Goal: Task Accomplishment & Management: Manage account settings

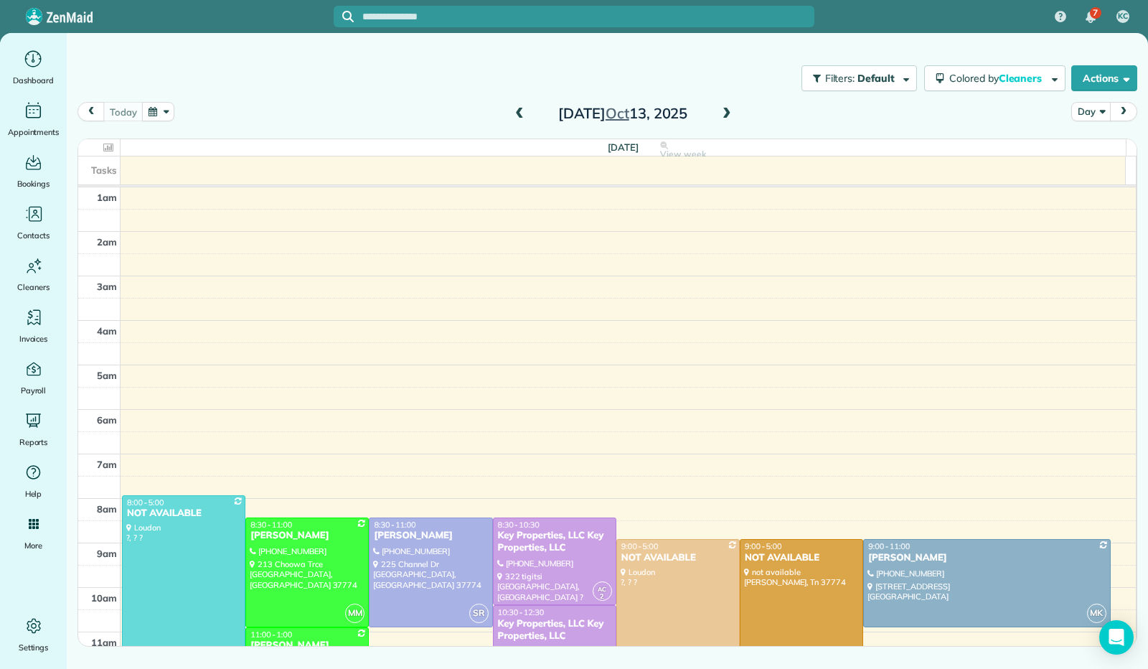
scroll to position [265, 0]
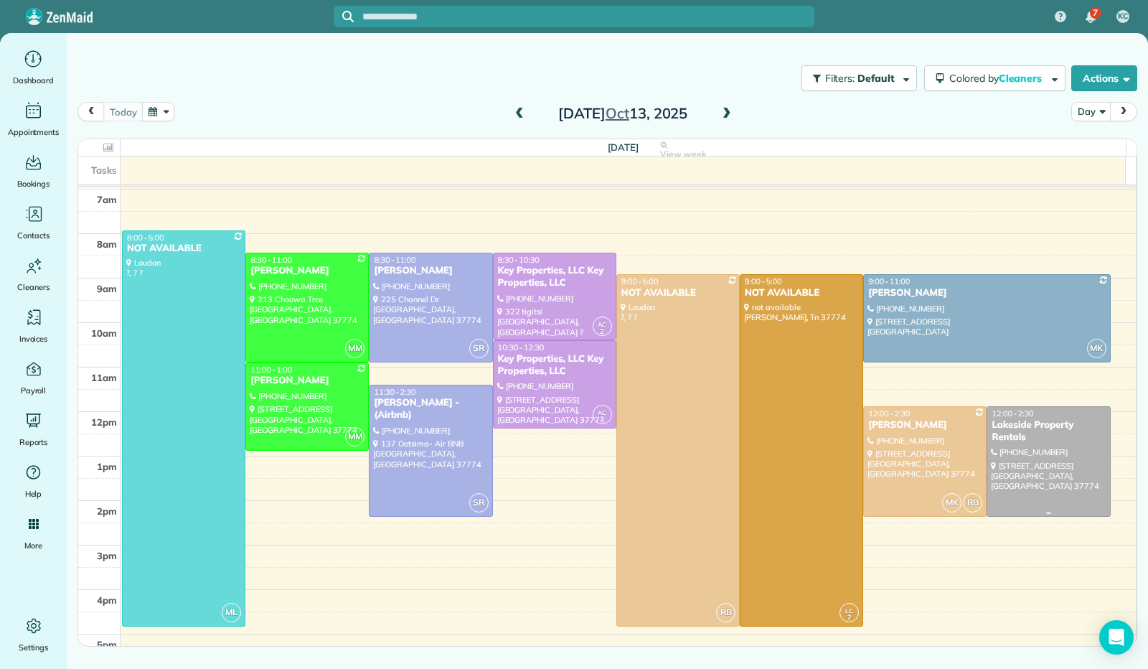
click at [1035, 448] on div at bounding box center [1048, 461] width 122 height 108
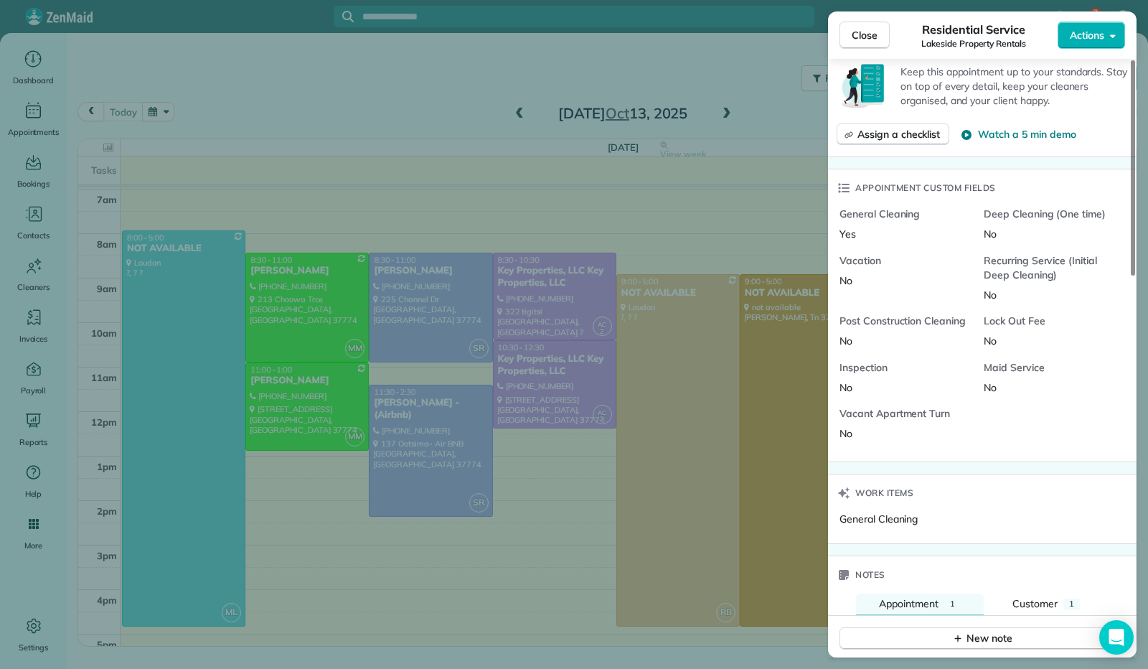
scroll to position [719, 0]
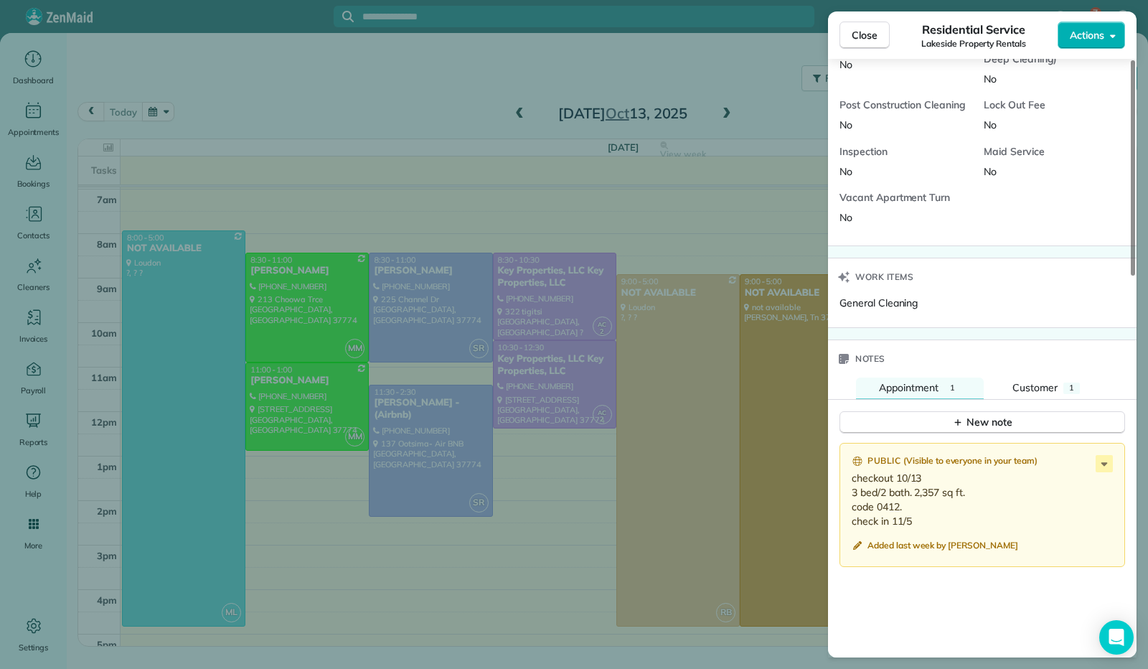
click at [871, 39] on span "Close" at bounding box center [864, 35] width 26 height 14
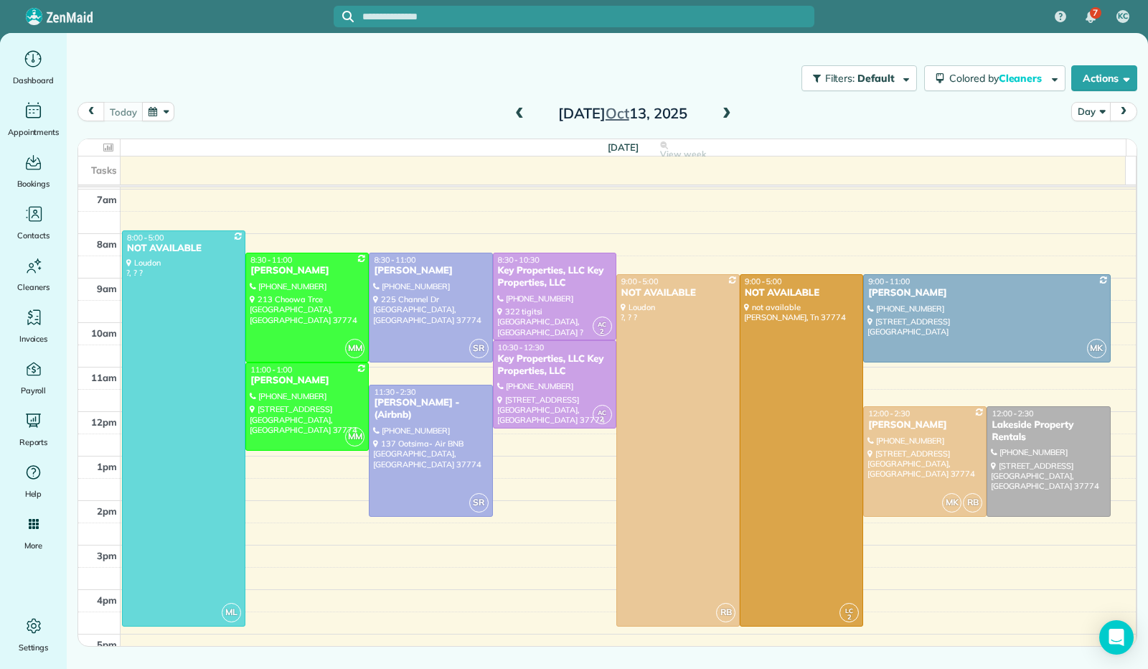
click at [727, 108] on span at bounding box center [727, 114] width 16 height 13
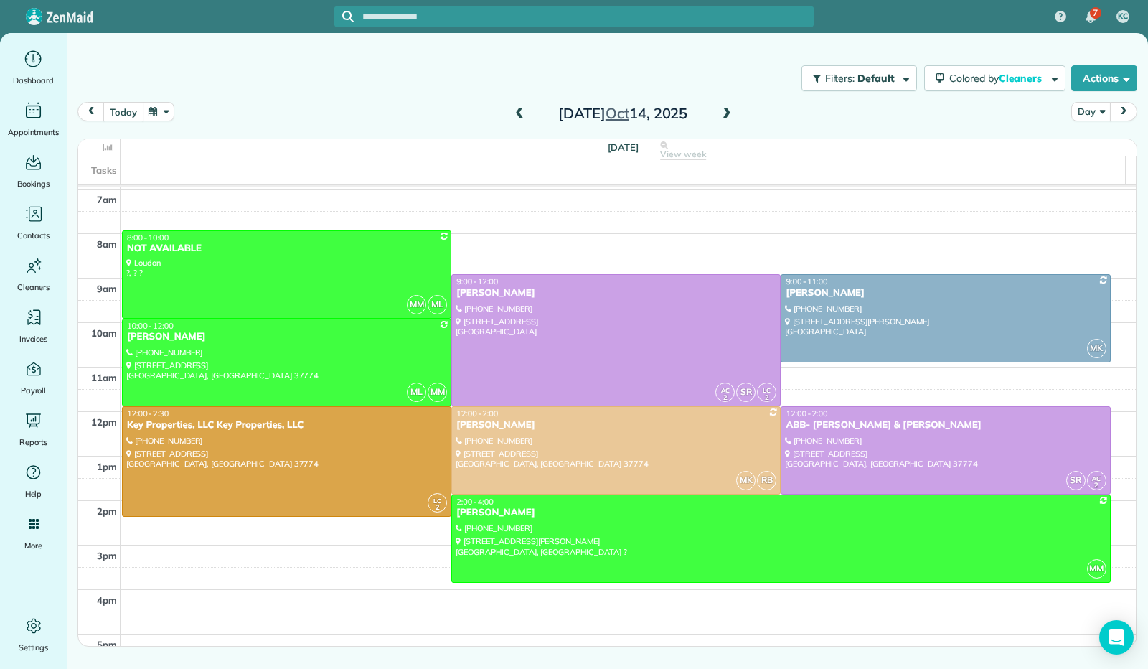
click at [134, 114] on button "today" at bounding box center [122, 111] width 39 height 19
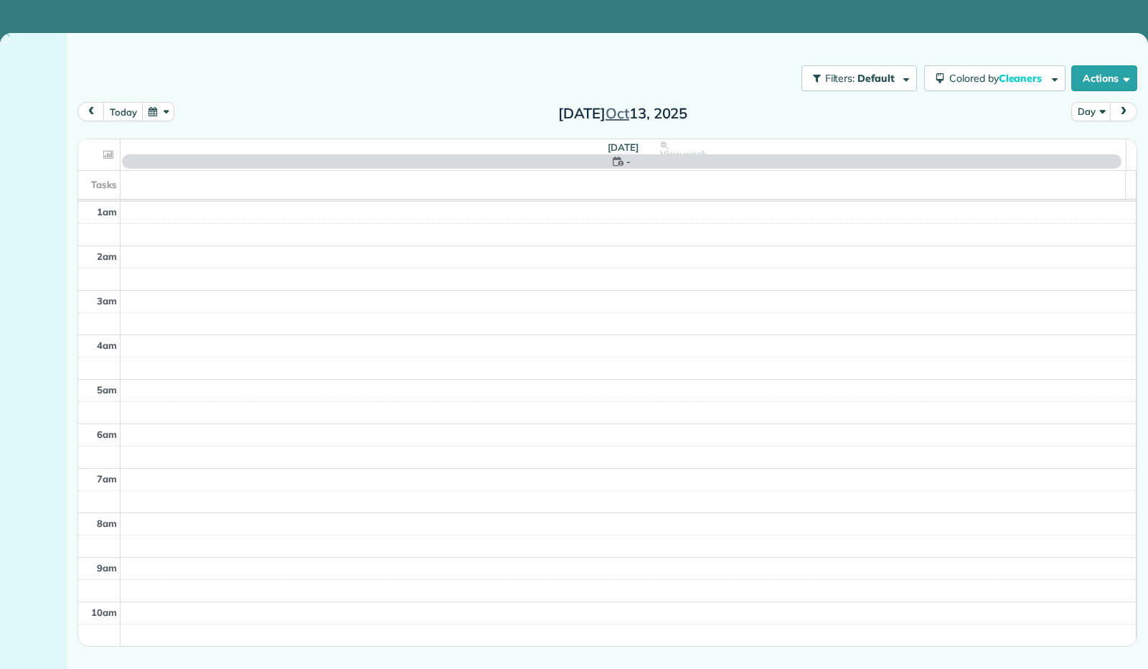
scroll to position [265, 0]
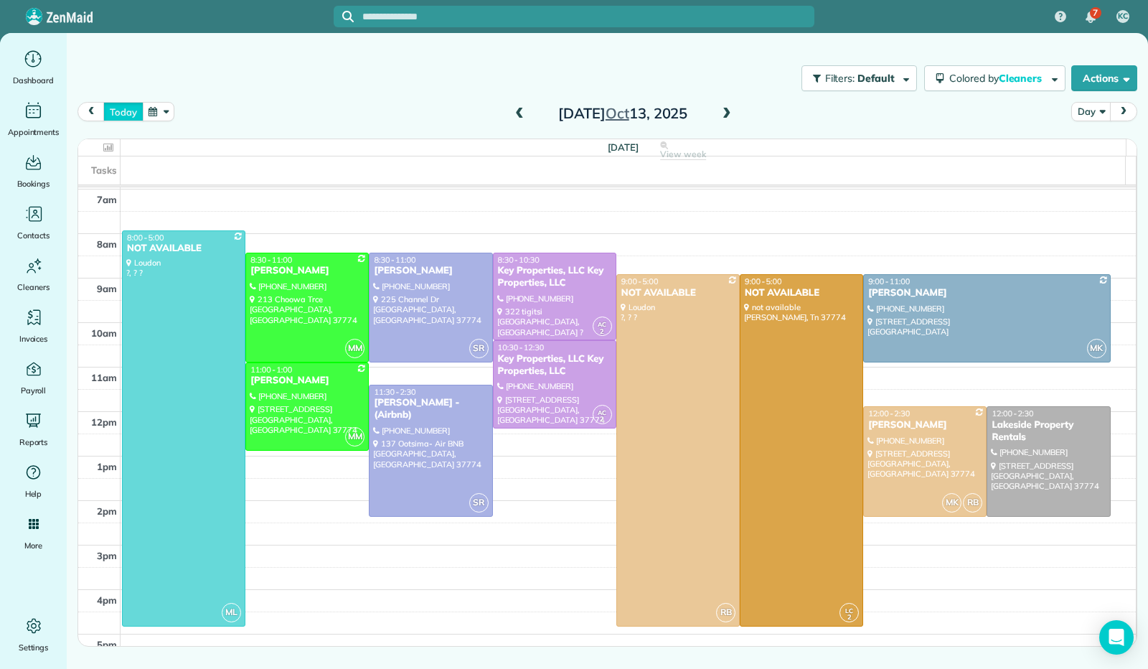
click at [125, 104] on button "today" at bounding box center [122, 111] width 39 height 19
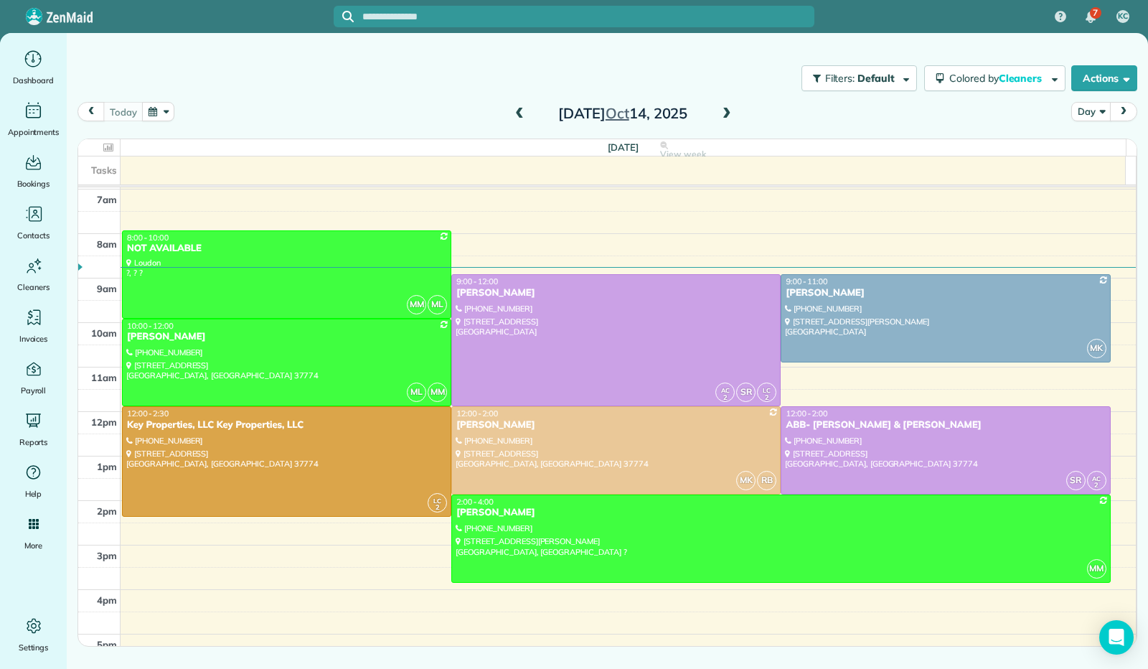
click at [724, 117] on span at bounding box center [727, 114] width 16 height 13
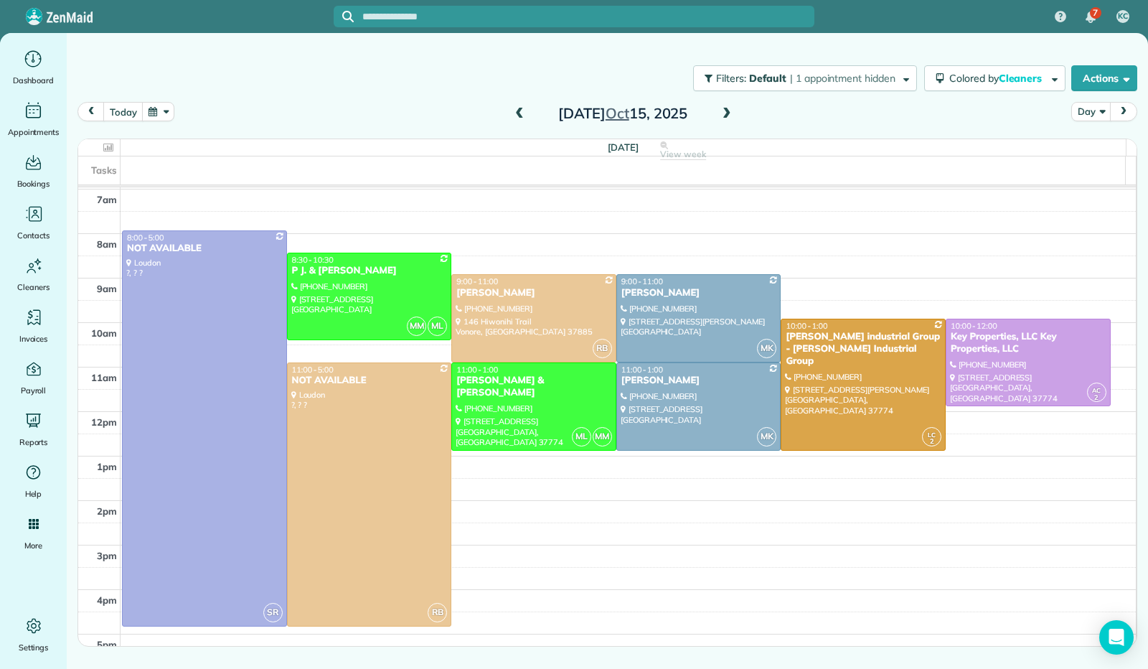
click at [514, 110] on span at bounding box center [519, 114] width 16 height 13
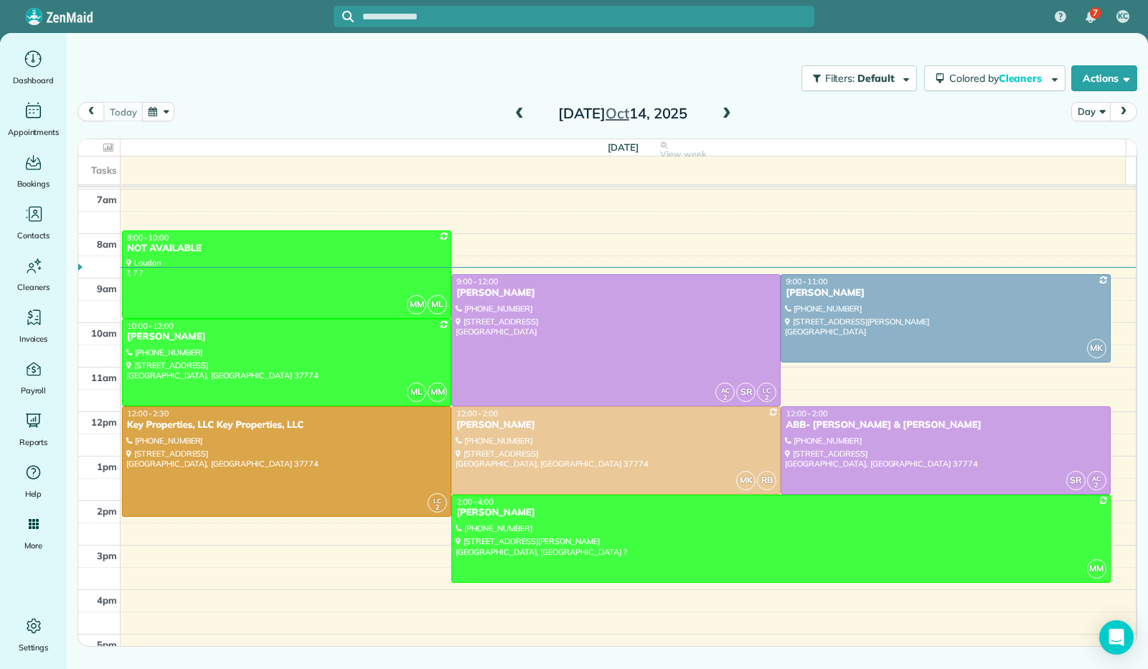
click at [733, 120] on span at bounding box center [727, 114] width 16 height 13
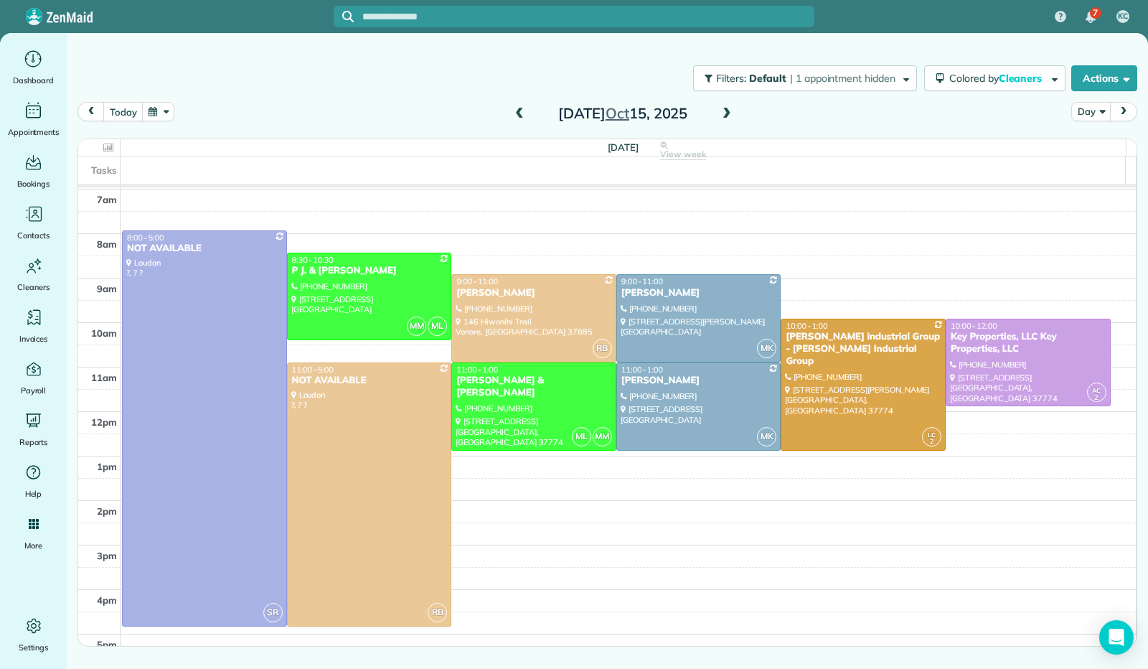
click at [727, 115] on span at bounding box center [727, 114] width 16 height 13
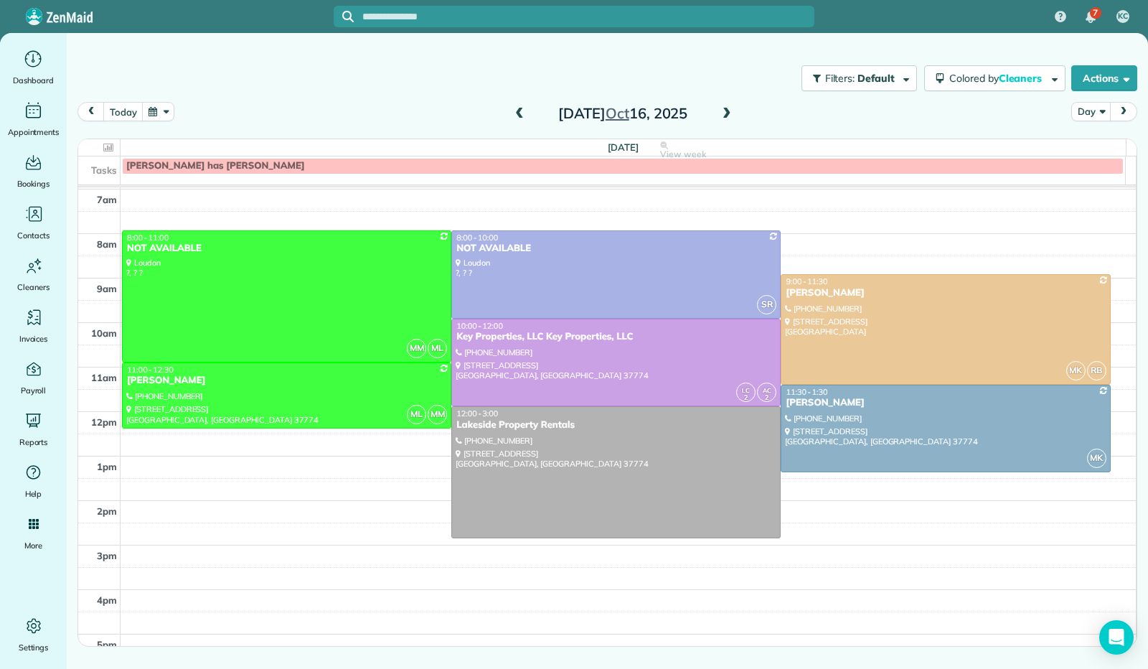
click at [727, 115] on span at bounding box center [727, 114] width 16 height 13
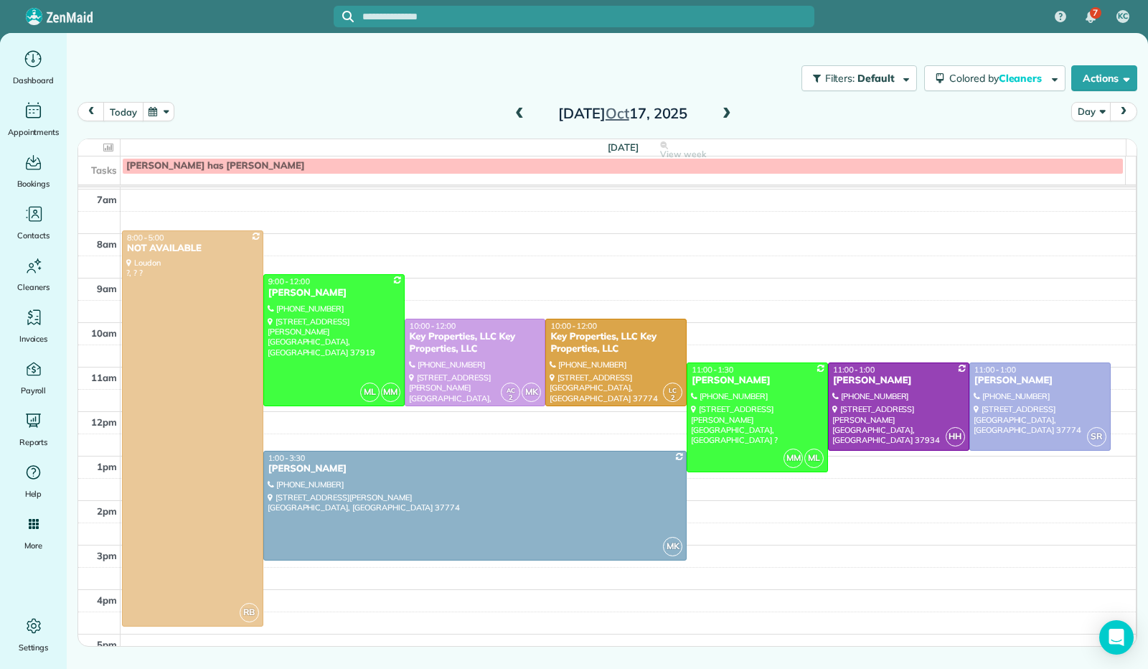
click at [121, 108] on button "today" at bounding box center [122, 111] width 39 height 19
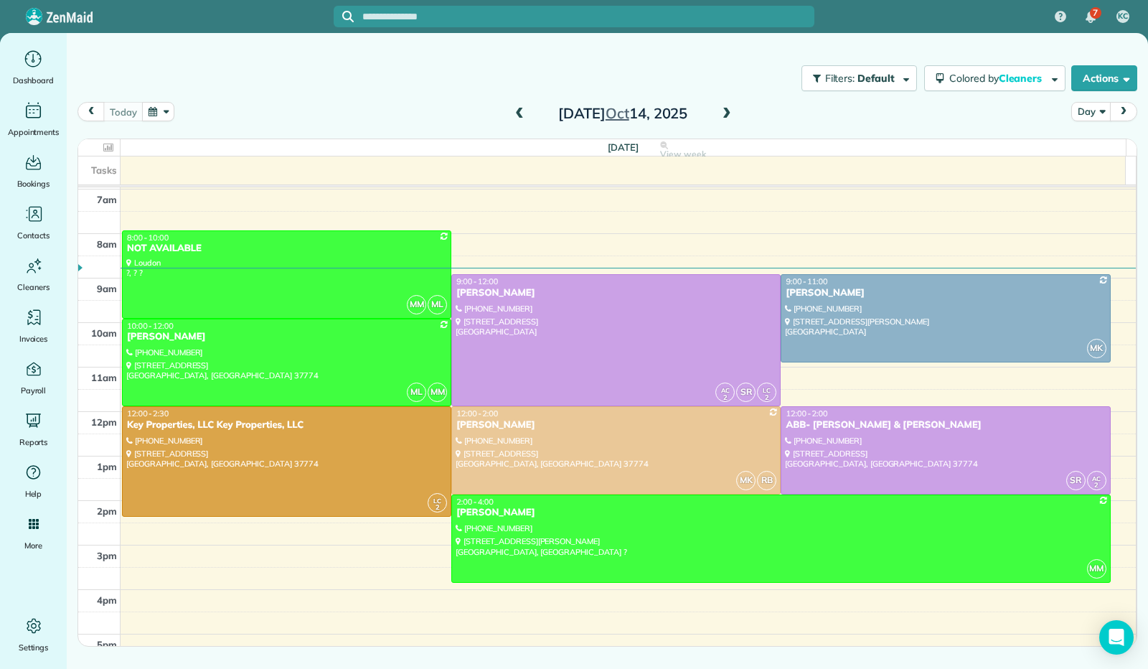
click at [516, 115] on span at bounding box center [519, 114] width 16 height 13
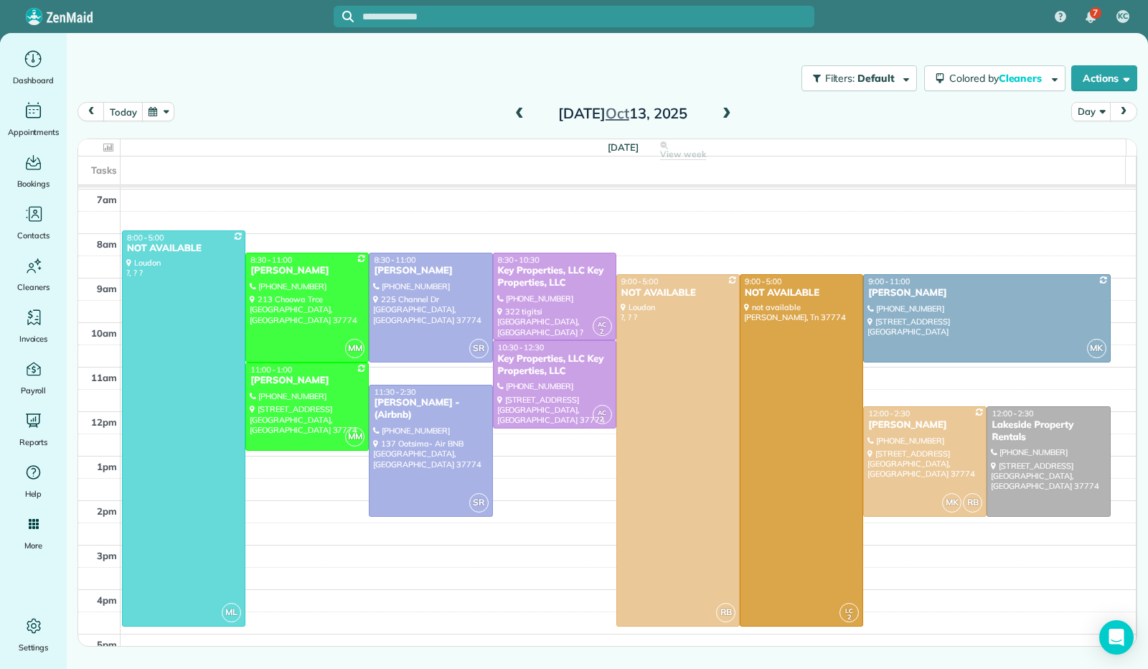
click at [725, 113] on span at bounding box center [727, 114] width 16 height 13
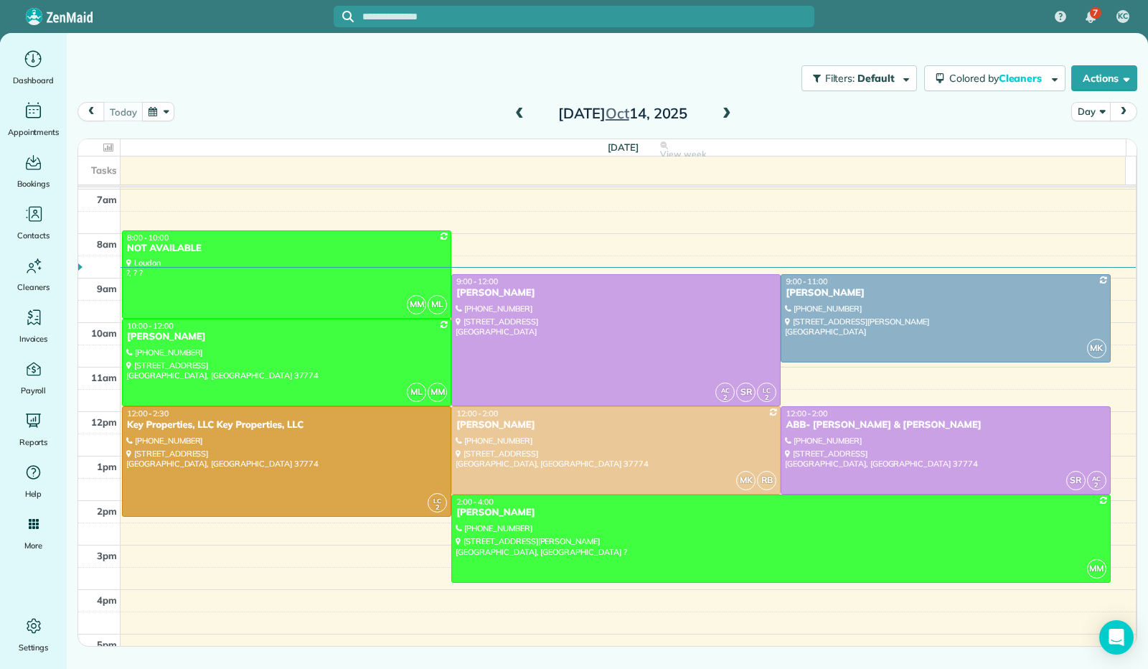
click at [725, 111] on span at bounding box center [727, 114] width 16 height 13
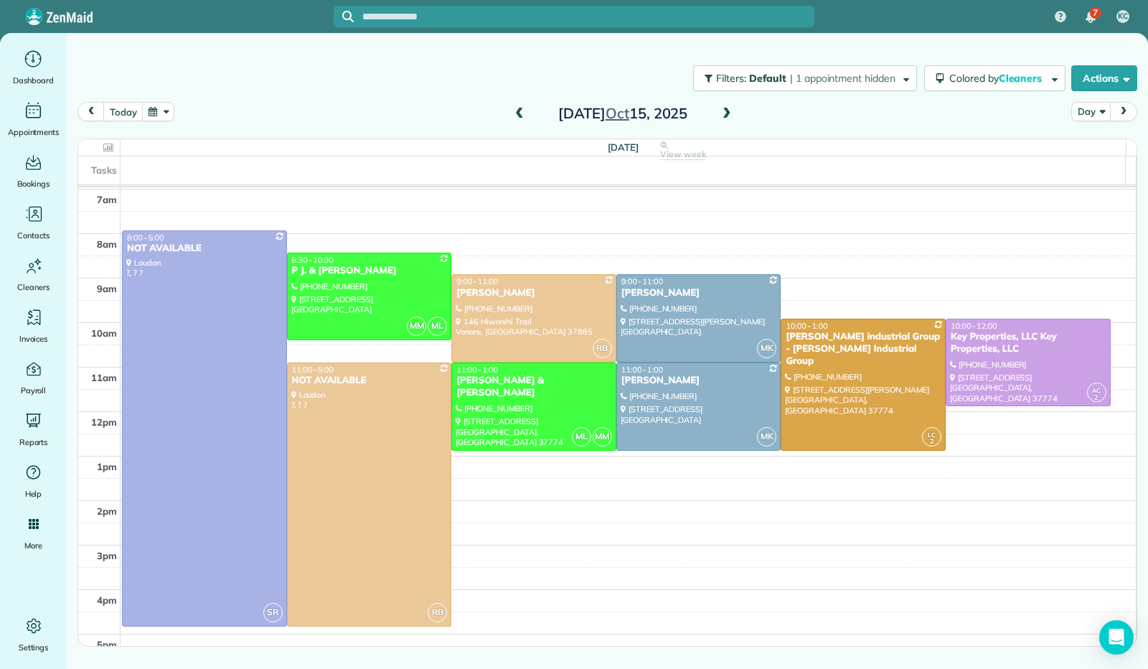
click at [726, 112] on span at bounding box center [727, 114] width 16 height 13
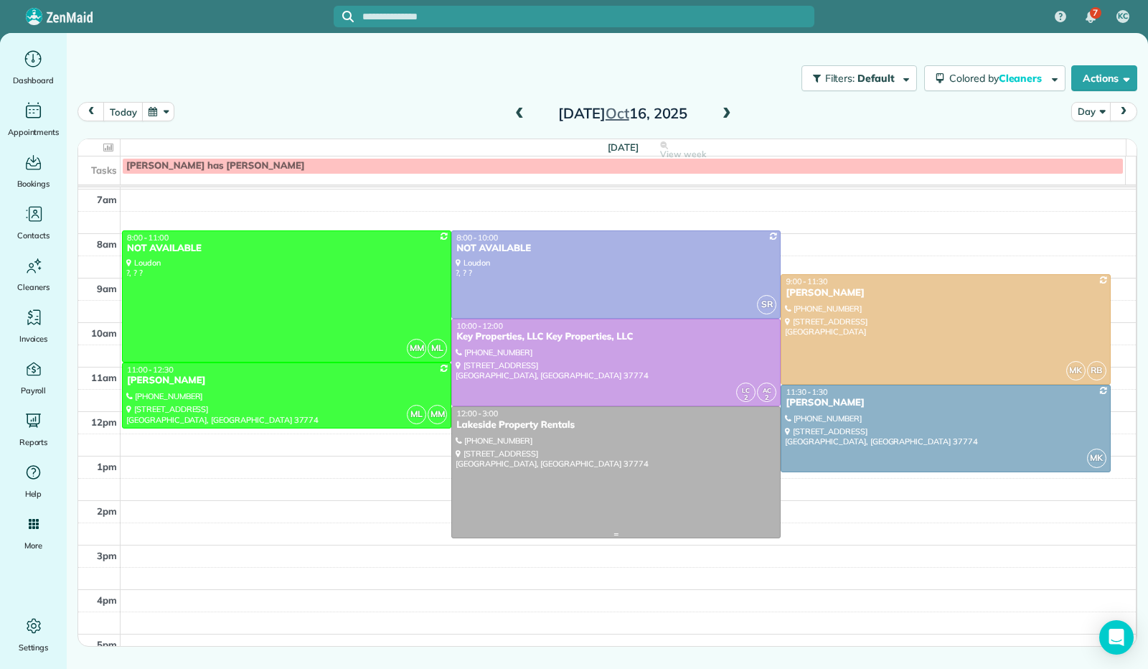
click at [598, 444] on div at bounding box center [616, 472] width 328 height 131
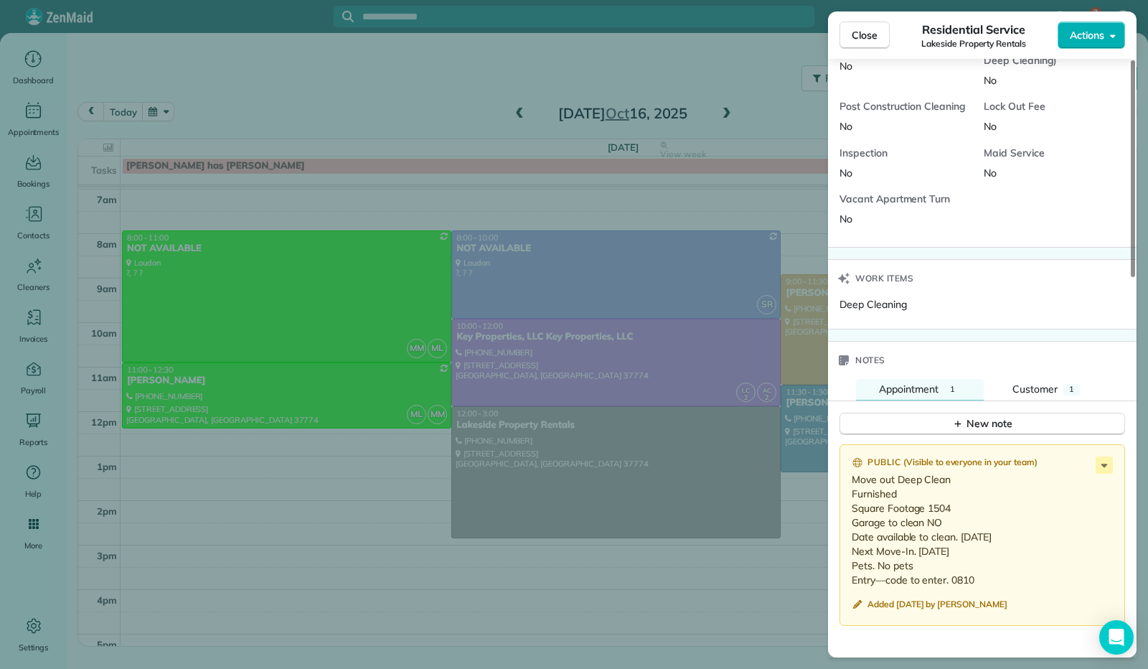
scroll to position [1044, 0]
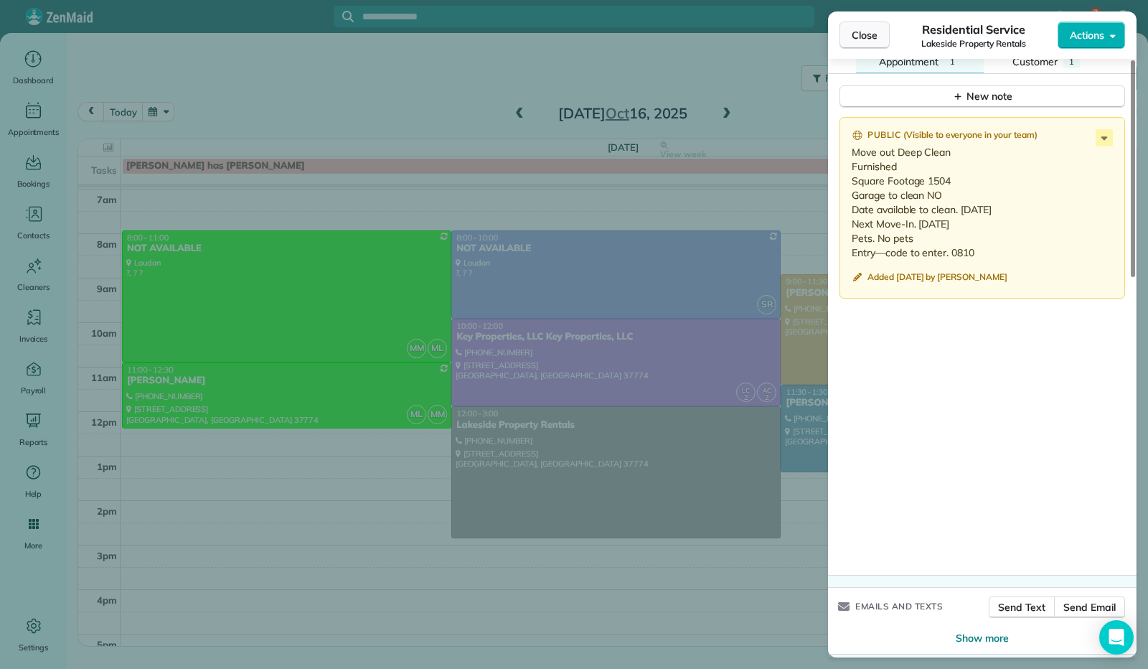
click at [861, 38] on span "Close" at bounding box center [864, 35] width 26 height 14
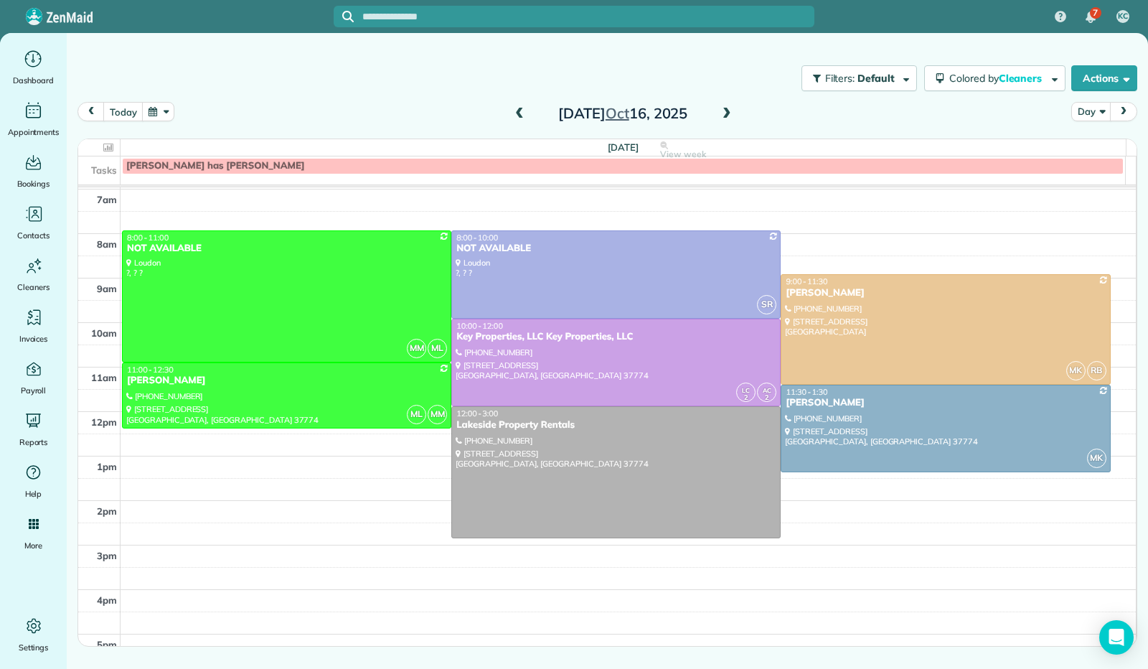
click at [725, 111] on span at bounding box center [727, 114] width 16 height 13
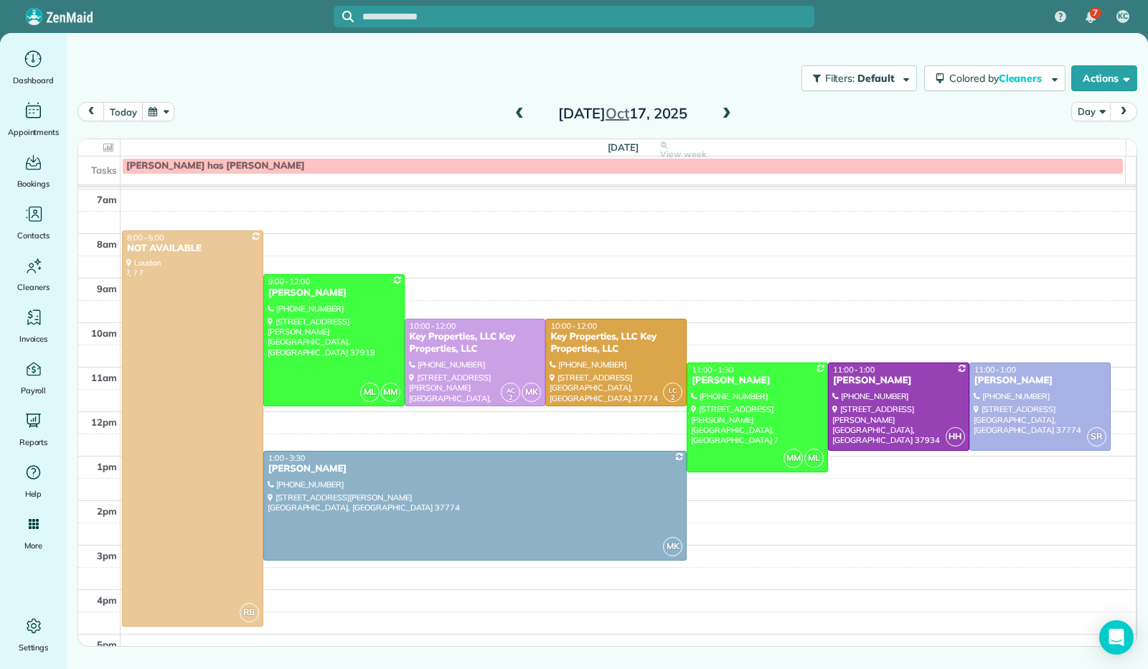
click at [725, 111] on span at bounding box center [727, 114] width 16 height 13
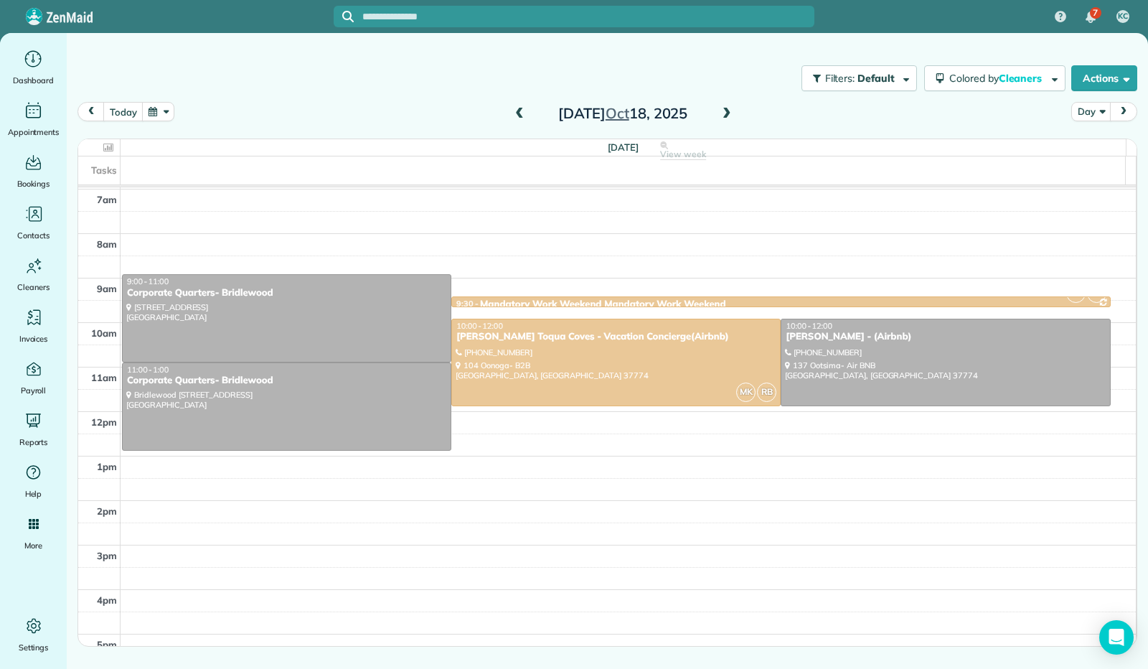
click at [725, 111] on span at bounding box center [727, 114] width 16 height 13
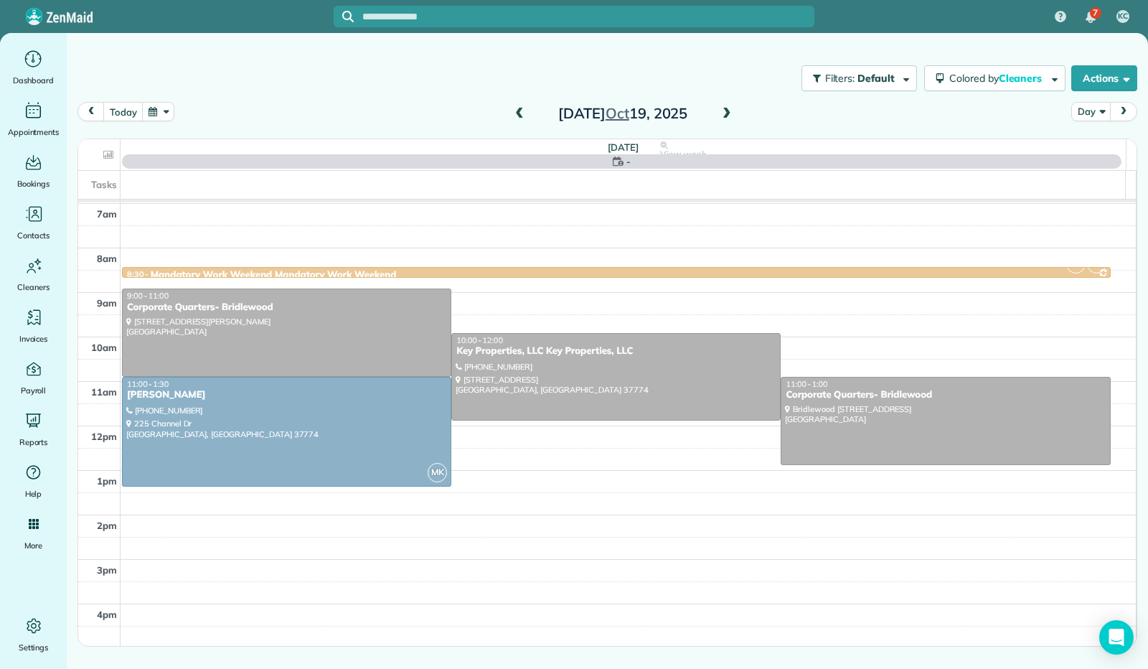
click at [725, 111] on span at bounding box center [727, 114] width 16 height 13
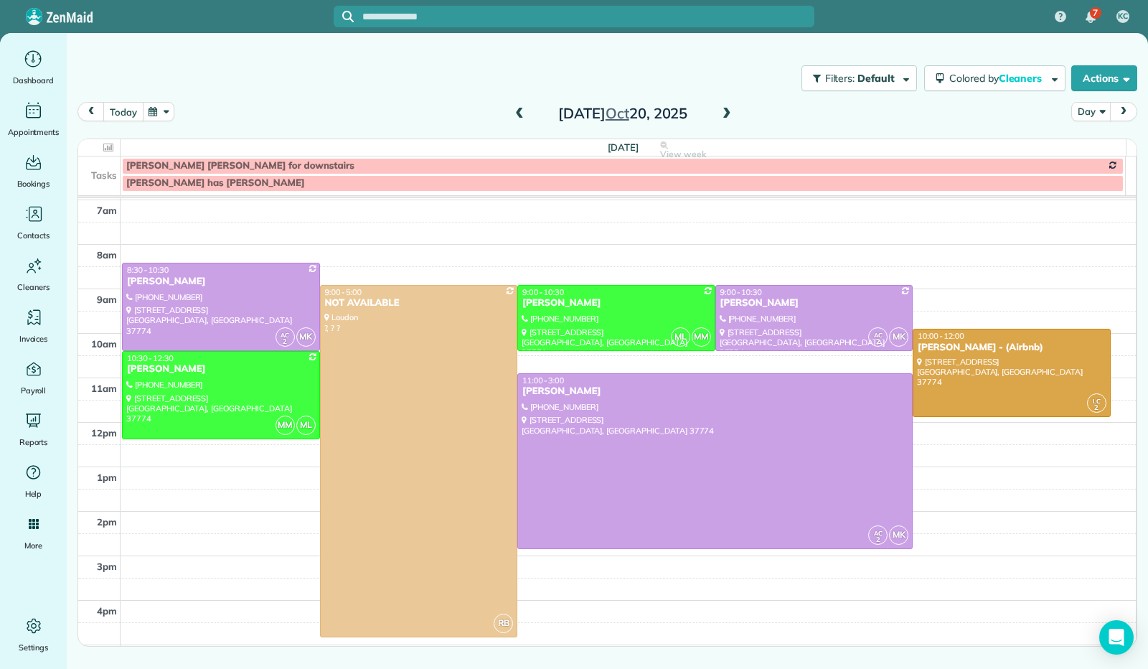
click at [126, 110] on button "today" at bounding box center [122, 111] width 39 height 19
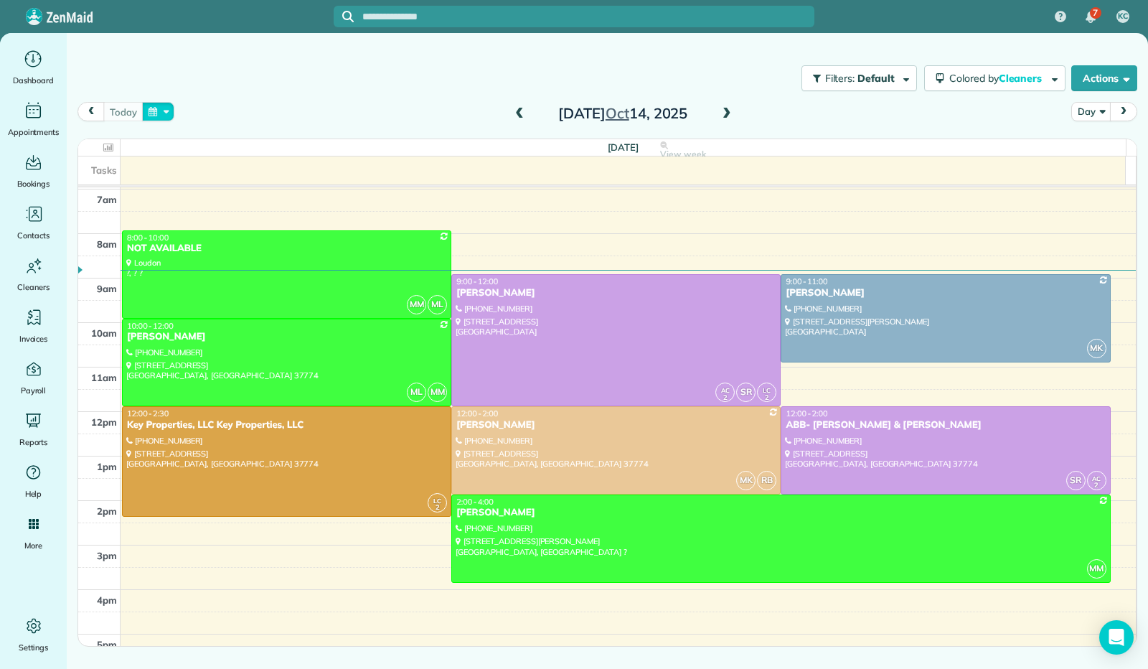
click at [166, 108] on button "button" at bounding box center [158, 111] width 33 height 19
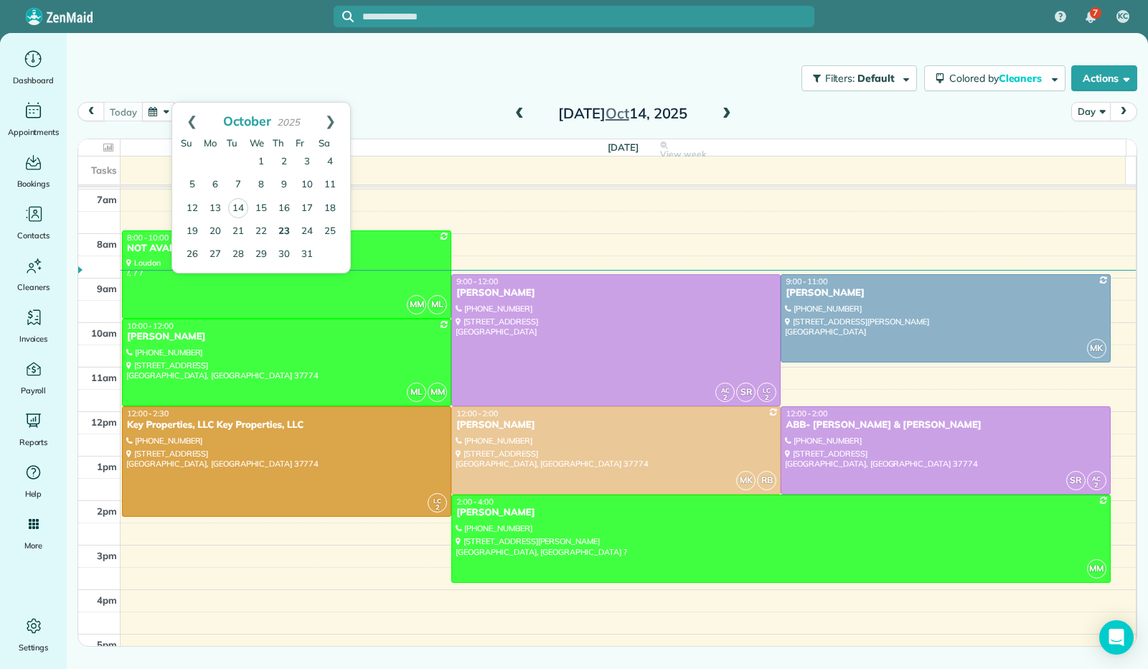
click at [286, 230] on link "23" at bounding box center [284, 231] width 23 height 23
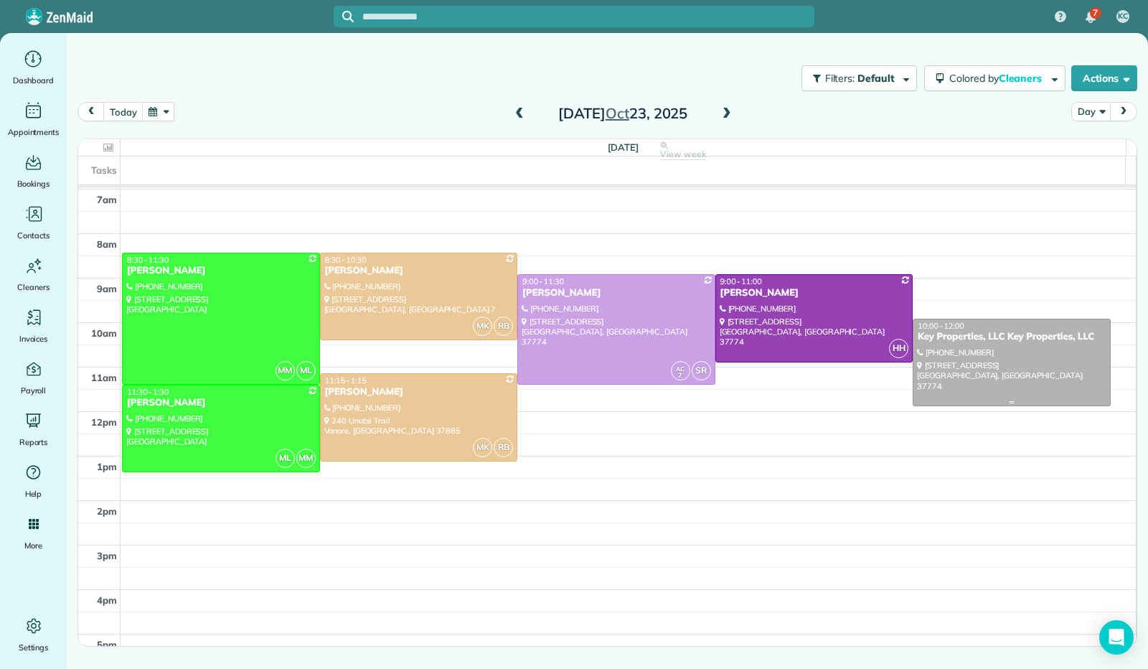
click at [938, 360] on div at bounding box center [1011, 362] width 197 height 87
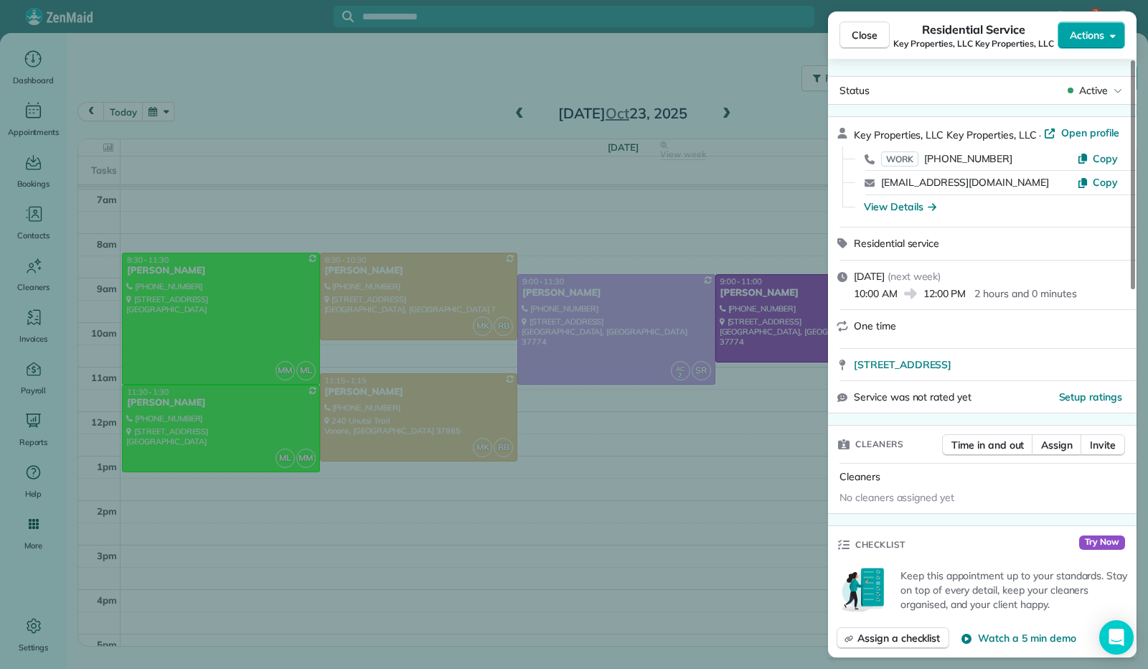
click at [1115, 44] on button "Actions" at bounding box center [1090, 35] width 67 height 27
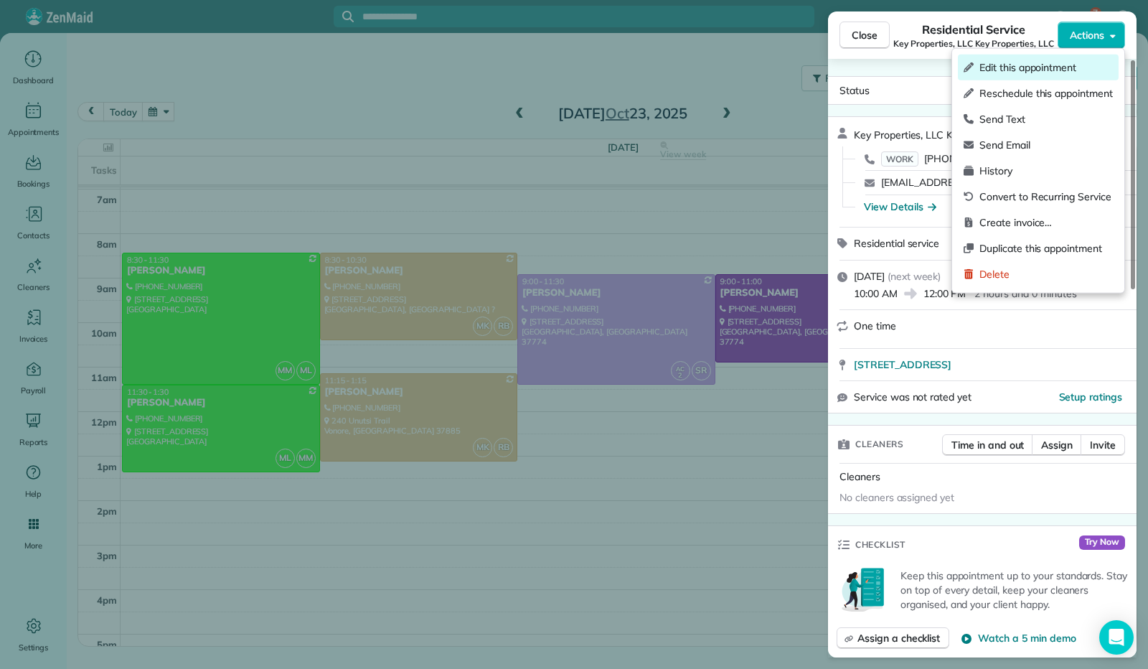
click at [1082, 70] on span "Edit this appointment" at bounding box center [1045, 67] width 133 height 14
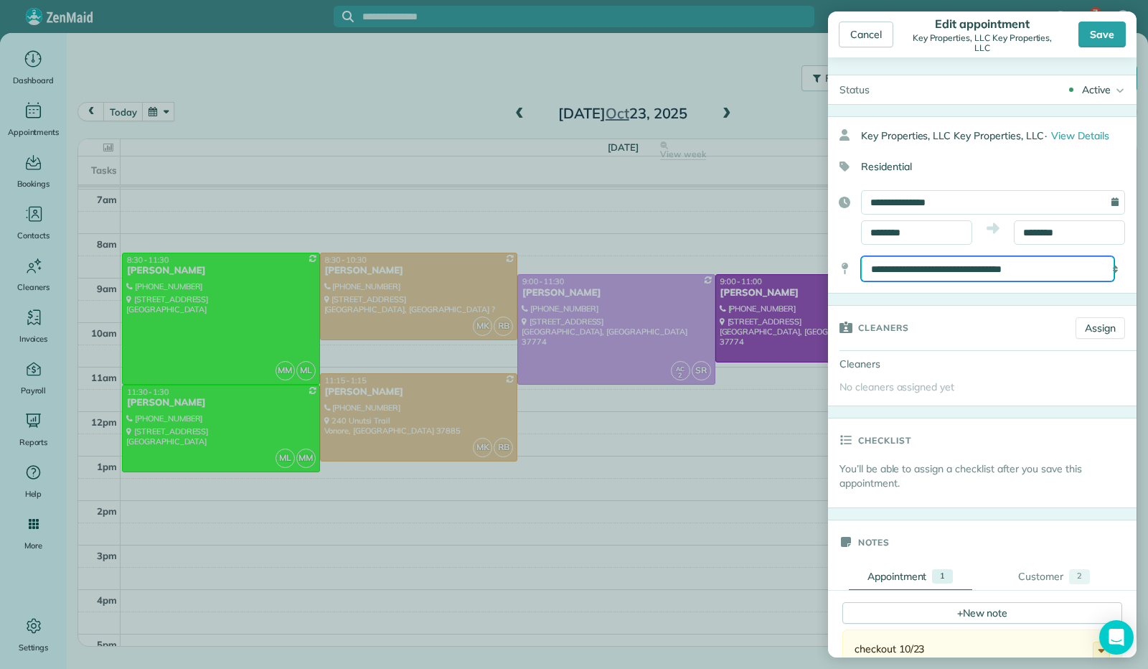
click at [936, 270] on select "**********" at bounding box center [987, 268] width 253 height 25
select select "*******"
click at [861, 256] on select "**********" at bounding box center [987, 268] width 253 height 25
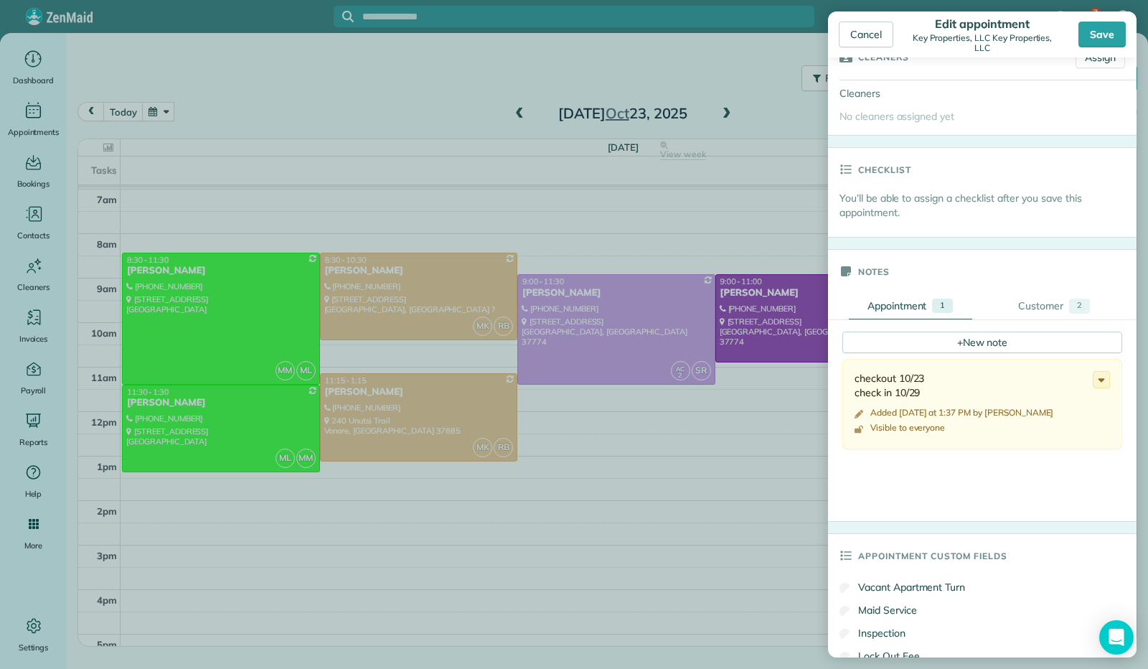
scroll to position [430, 0]
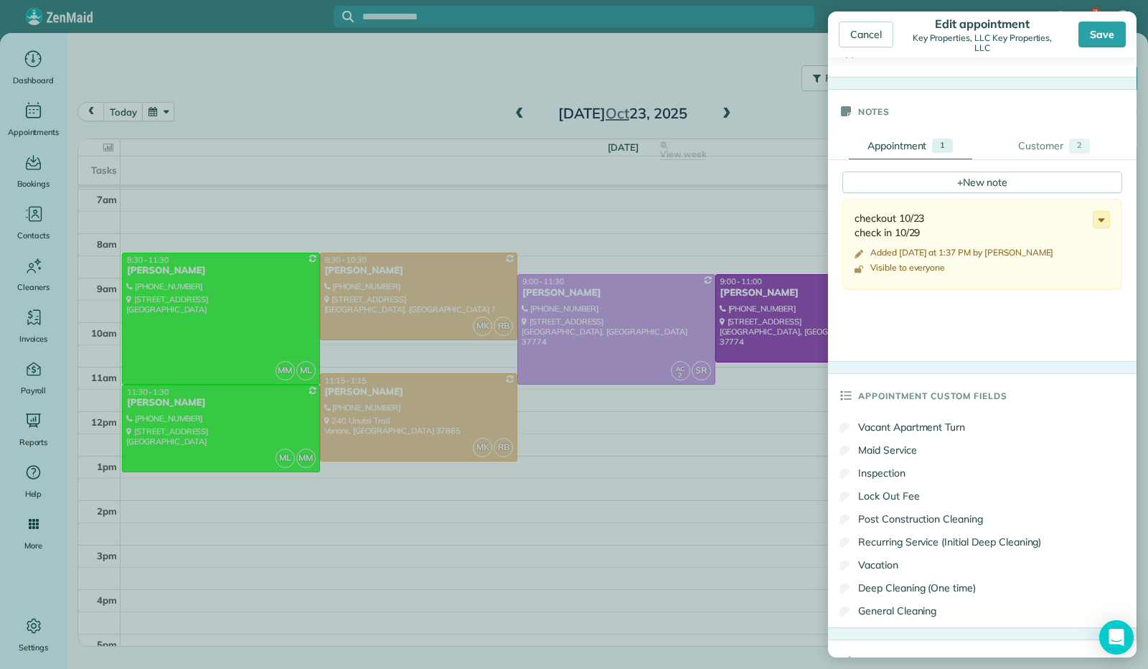
click at [1093, 223] on icon at bounding box center [1101, 220] width 16 height 16
click at [1042, 270] on span "Edit note" at bounding box center [1037, 275] width 41 height 10
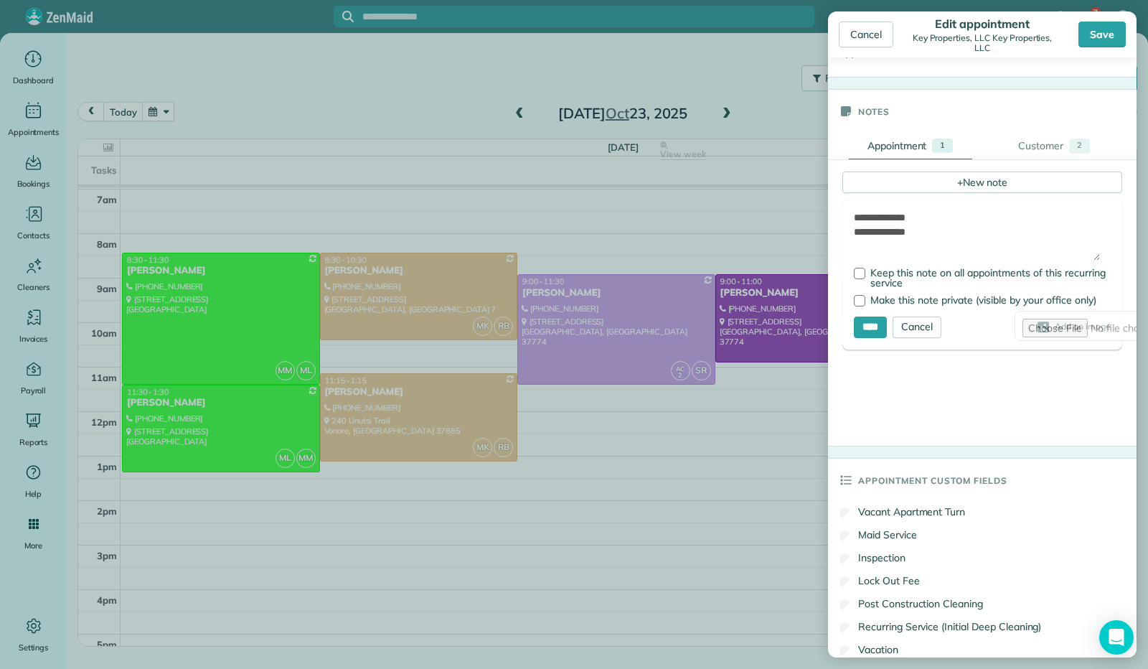
drag, startPoint x: 931, startPoint y: 239, endPoint x: 838, endPoint y: 206, distance: 98.9
click at [838, 206] on div "**********" at bounding box center [1136, 303] width 617 height 286
type textarea "**********"
click at [871, 324] on input "****" at bounding box center [870, 327] width 33 height 22
type input "**********"
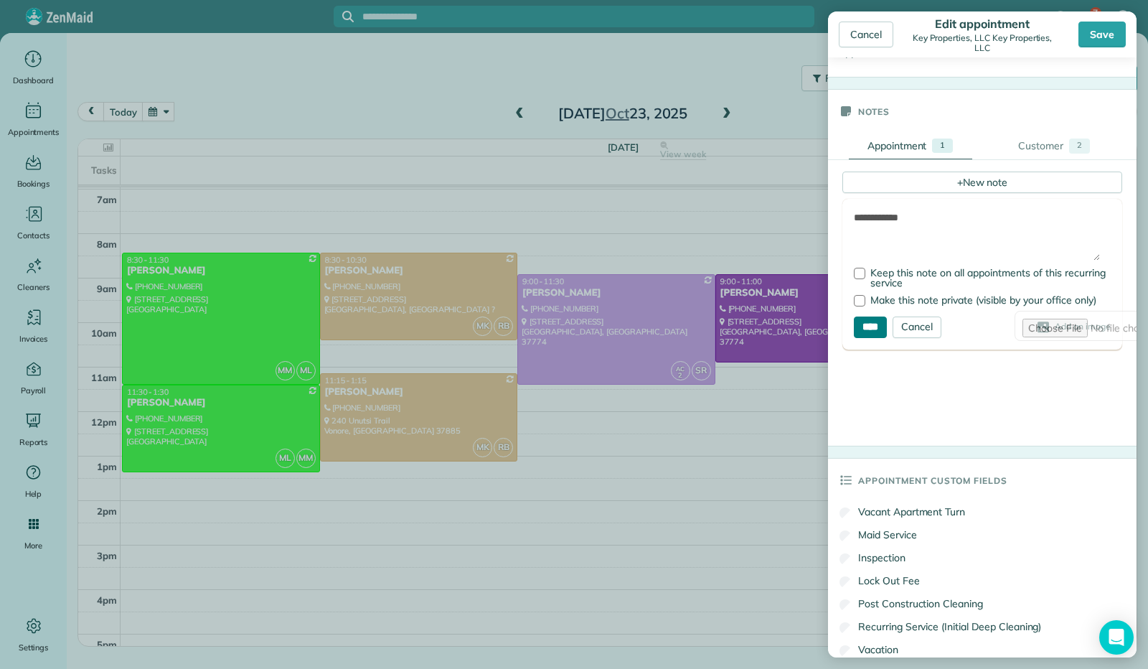
type input "**********"
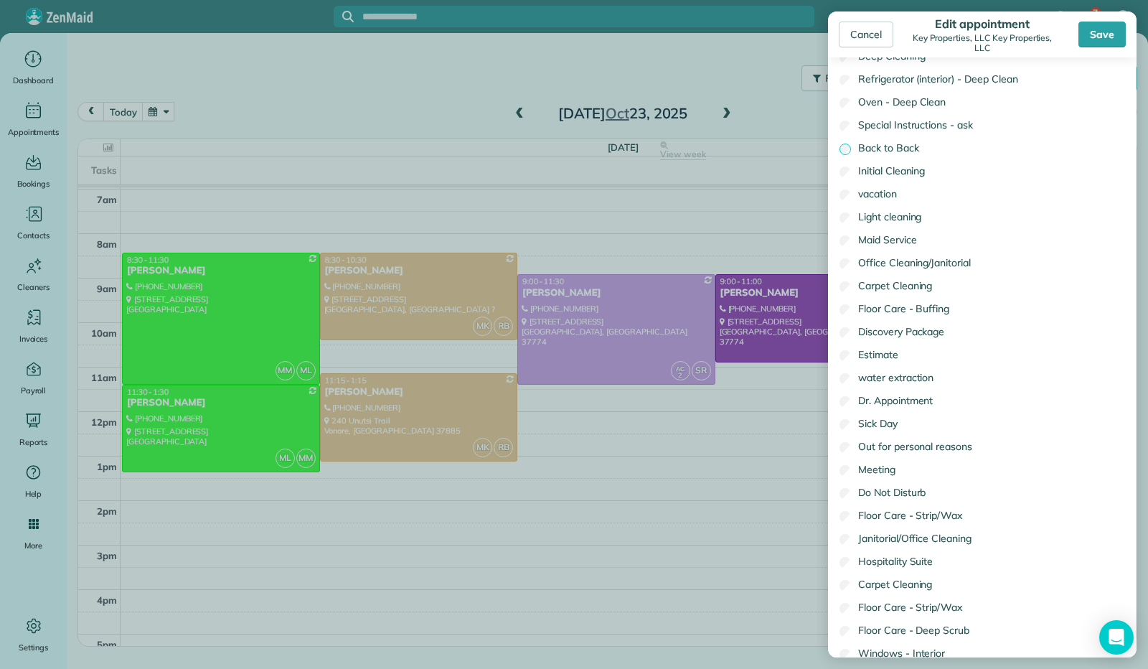
scroll to position [1291, 0]
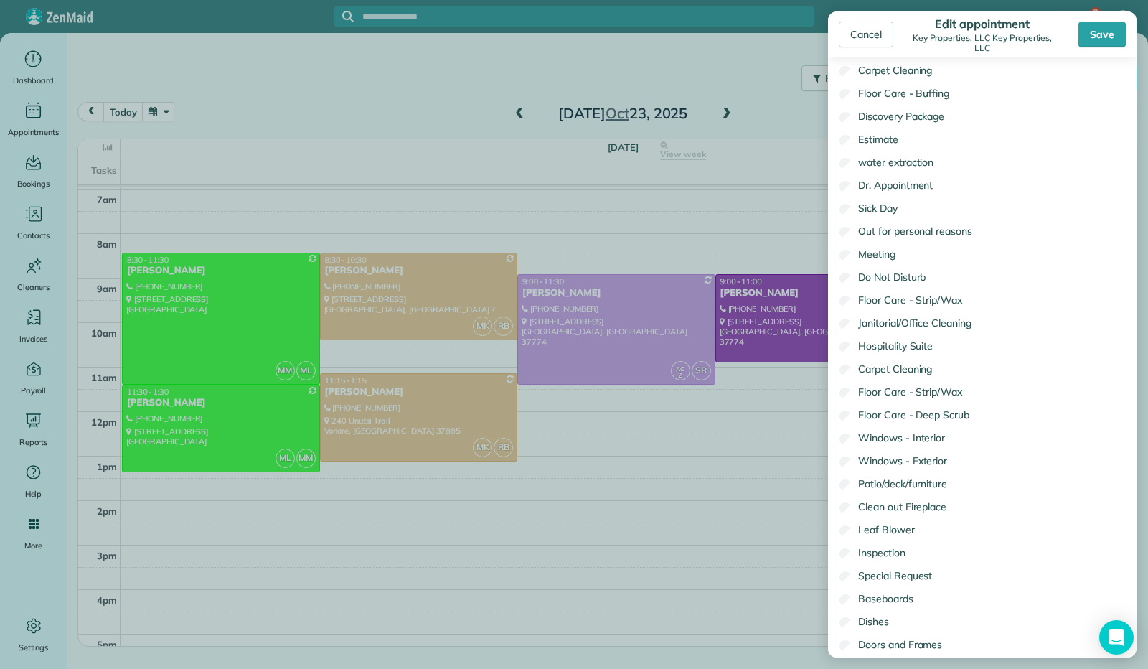
click at [1100, 32] on div "Save" at bounding box center [1101, 35] width 47 height 26
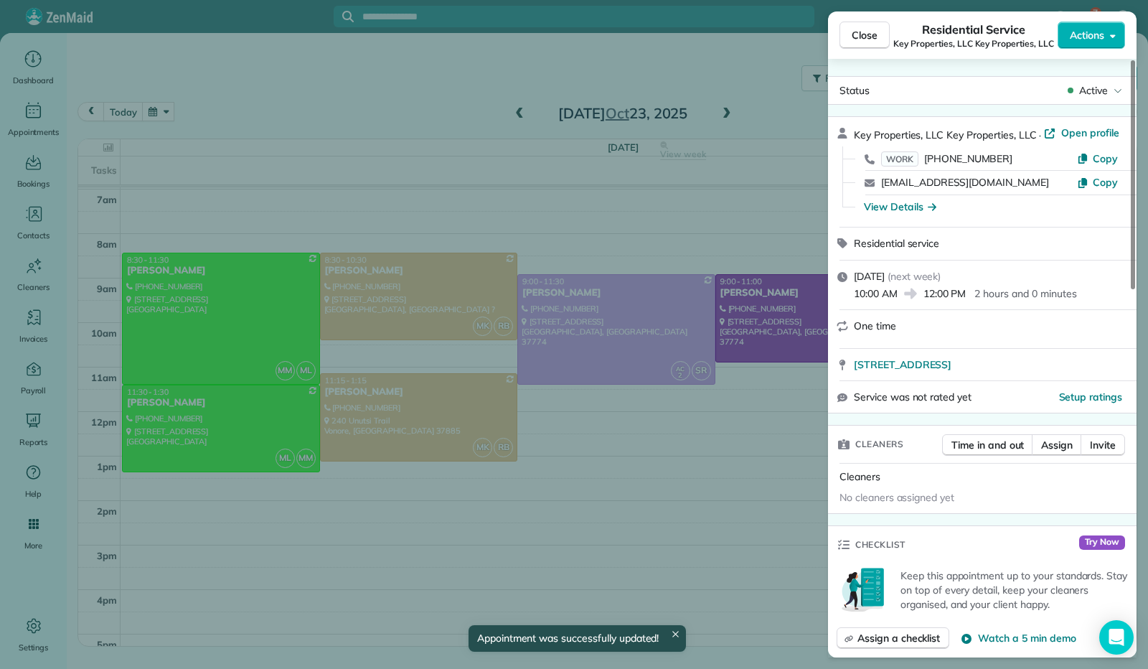
click at [864, 30] on span "Close" at bounding box center [864, 35] width 26 height 14
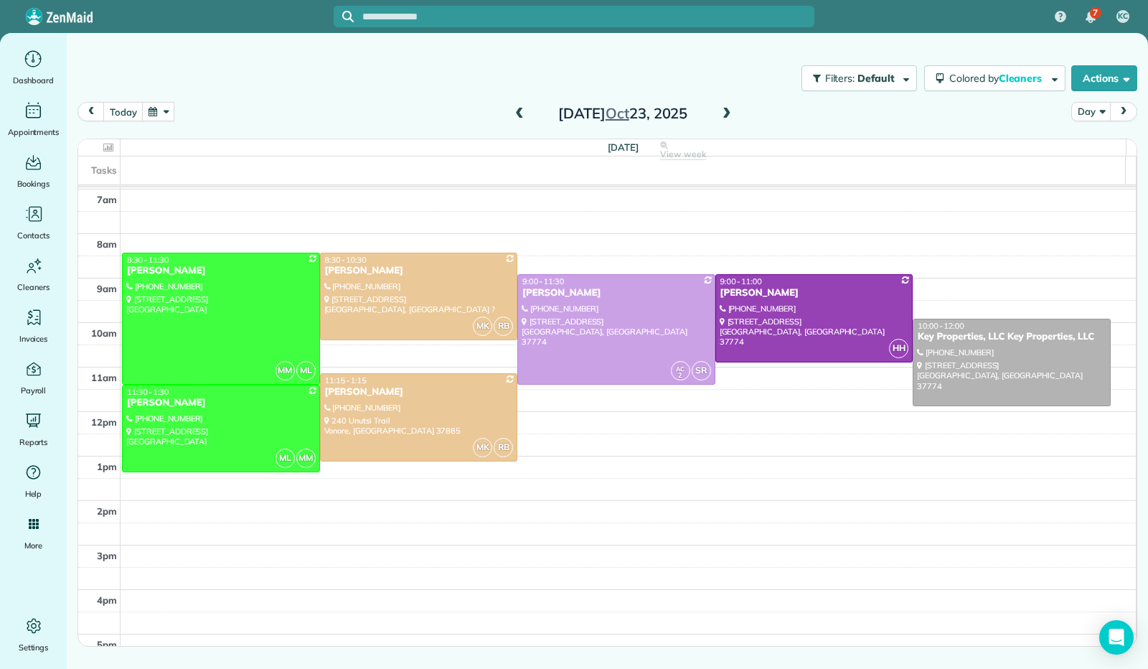
click at [154, 105] on button "button" at bounding box center [158, 111] width 33 height 19
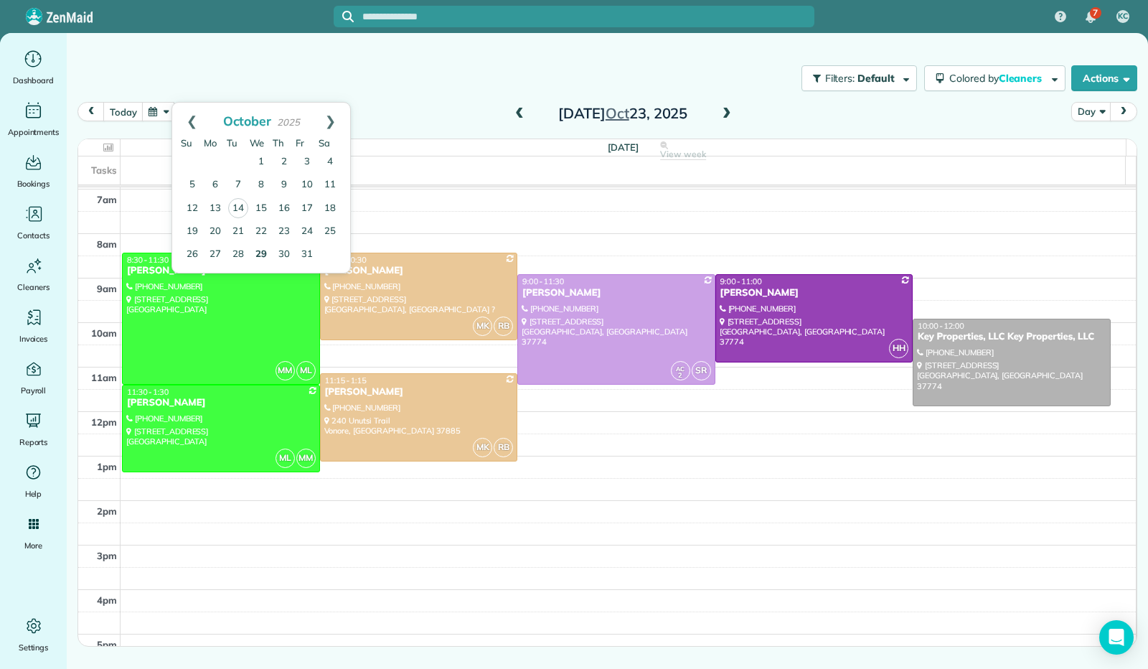
click at [260, 253] on link "29" at bounding box center [261, 254] width 23 height 23
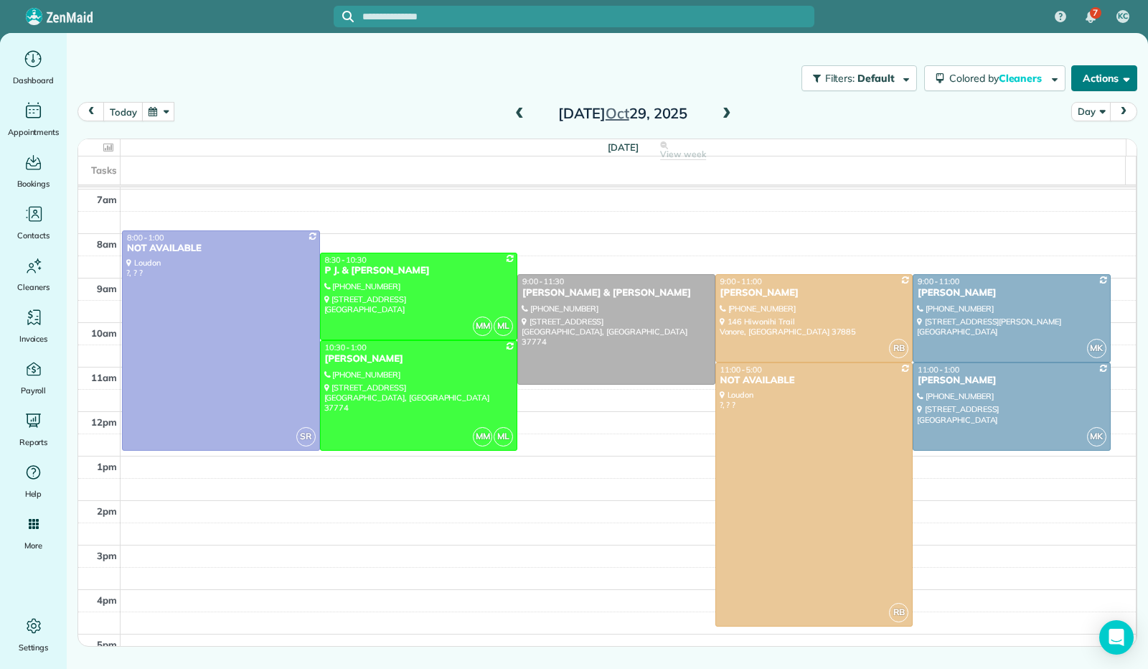
click at [1128, 74] on span "button" at bounding box center [1123, 77] width 11 height 11
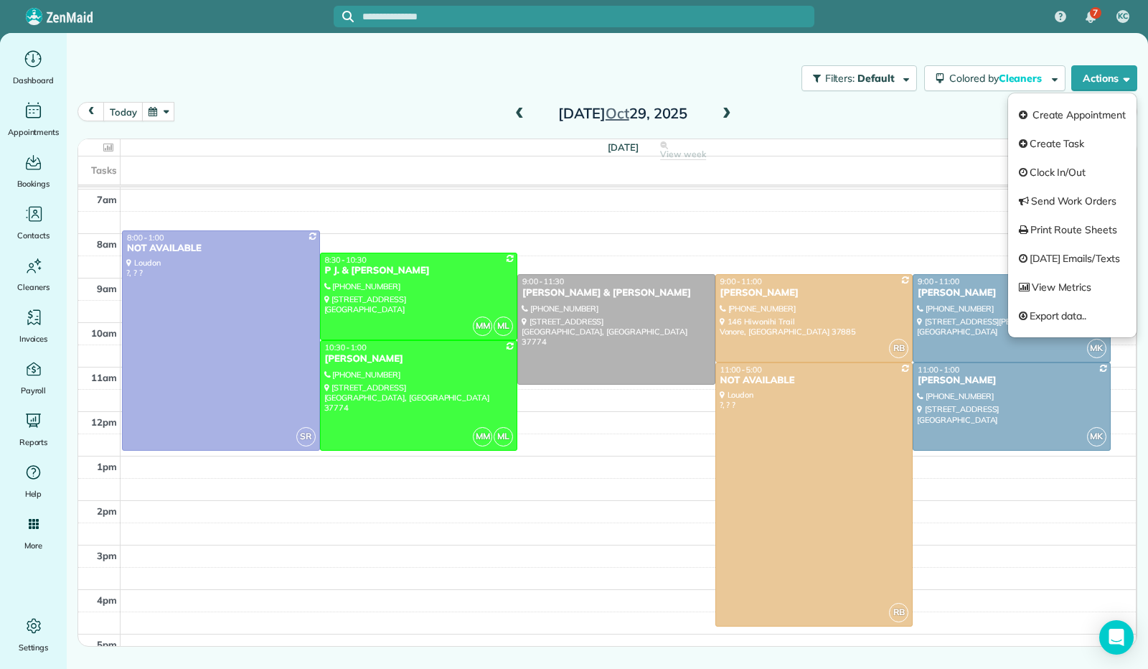
click at [1118, 110] on link "Create Appointment" at bounding box center [1072, 114] width 128 height 29
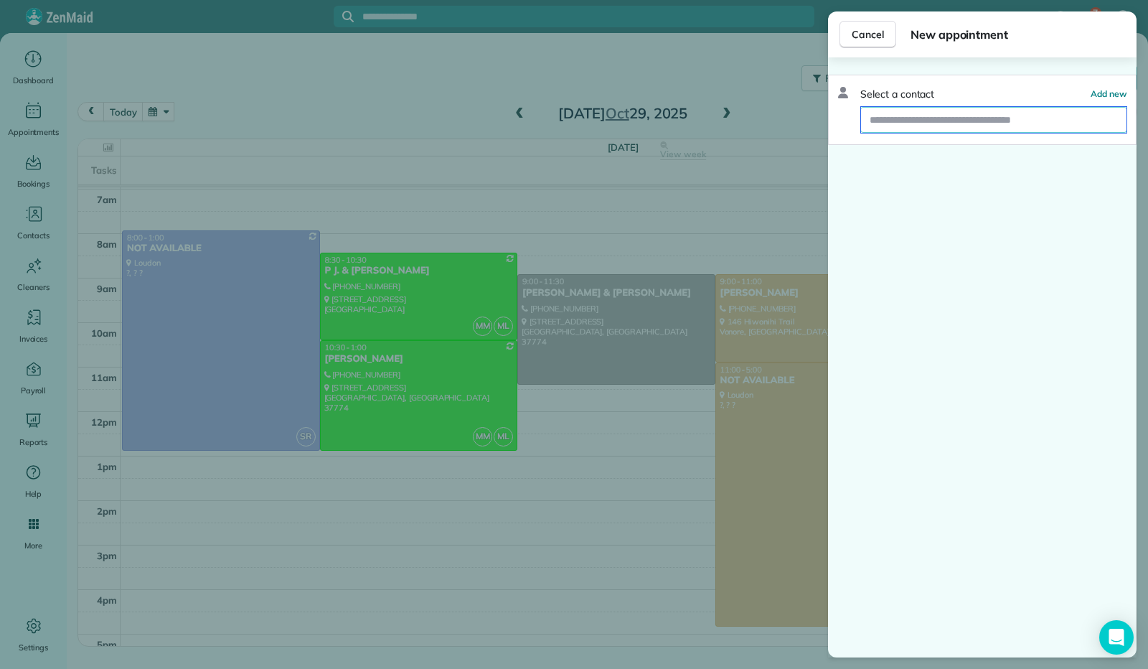
click at [1020, 124] on input "text" at bounding box center [993, 120] width 265 height 26
click at [874, 41] on button "Cancel" at bounding box center [867, 34] width 57 height 27
